Goal: Find specific page/section: Find specific page/section

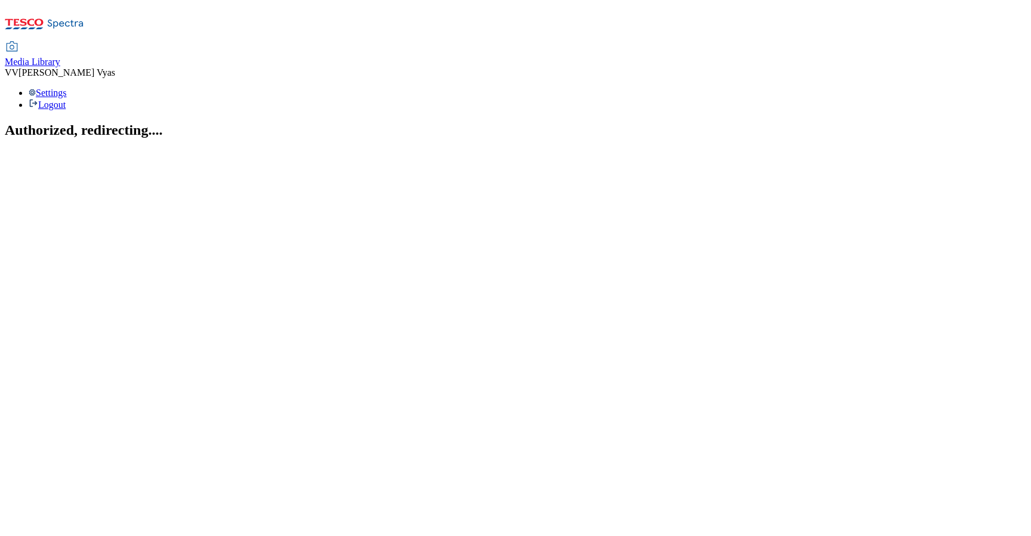
click at [60, 57] on span "Media Library" at bounding box center [32, 62] width 55 height 10
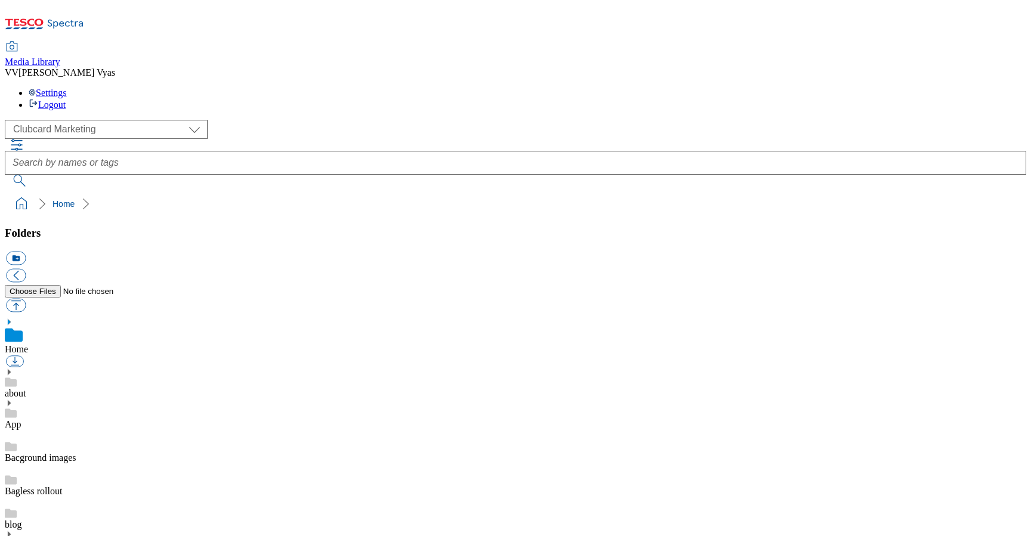
scroll to position [8, 0]
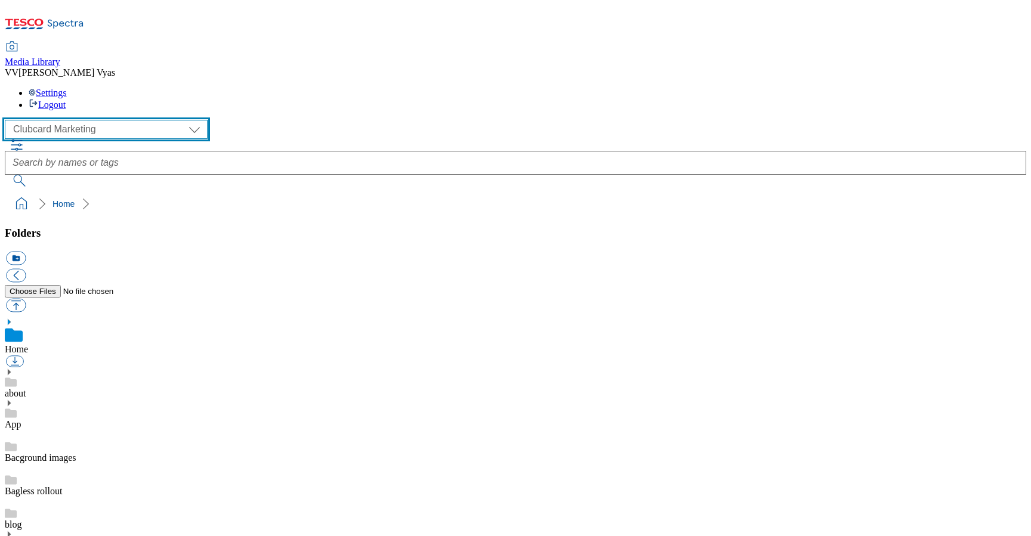
select select "flare-homepage"
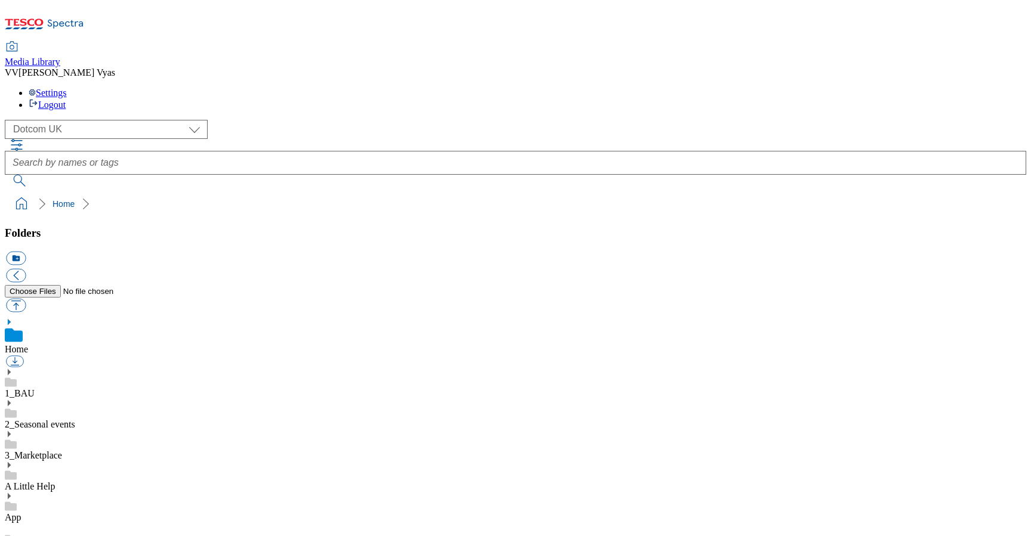
click at [11, 400] on use at bounding box center [9, 403] width 3 height 6
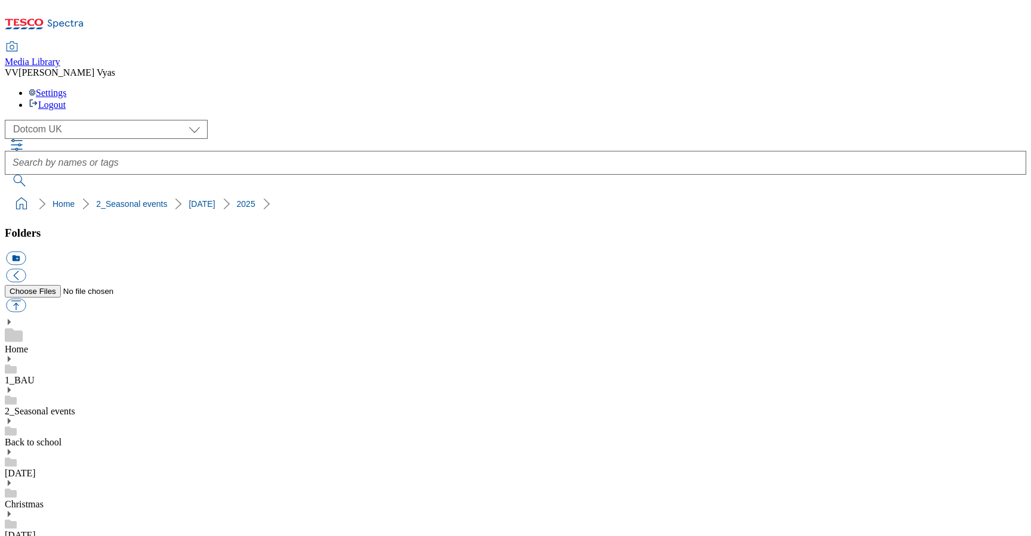
scroll to position [668, 0]
drag, startPoint x: 99, startPoint y: 337, endPoint x: 100, endPoint y: 347, distance: 9.6
